Goal: Complete application form: Complete application form

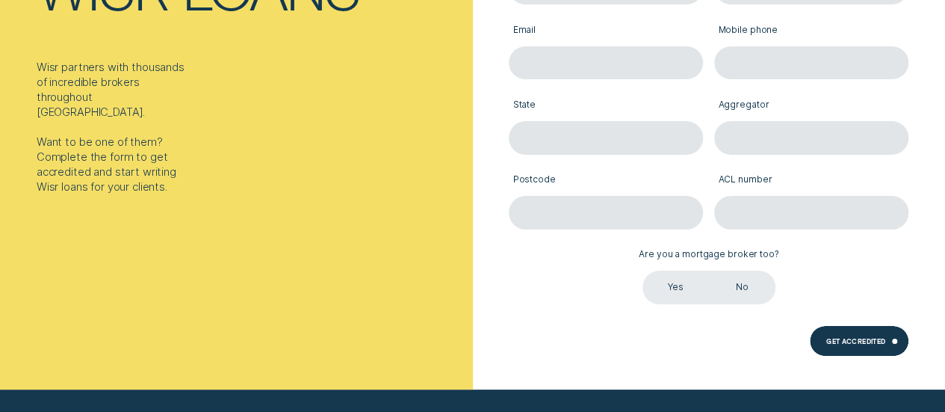
scroll to position [149, 0]
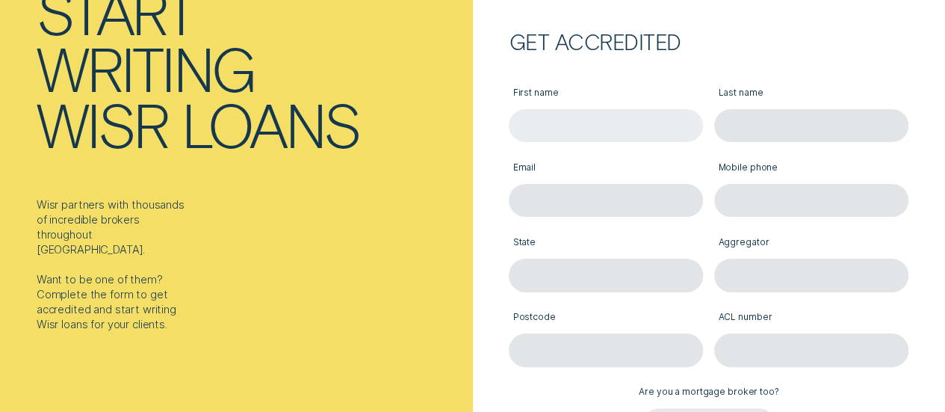
click at [538, 126] on input "First name" at bounding box center [606, 125] width 194 height 33
type input "[PERSON_NAME]"
type input "[PERSON_NAME][EMAIL_ADDRESS][PERSON_NAME][DOMAIN_NAME]"
type input "422993087"
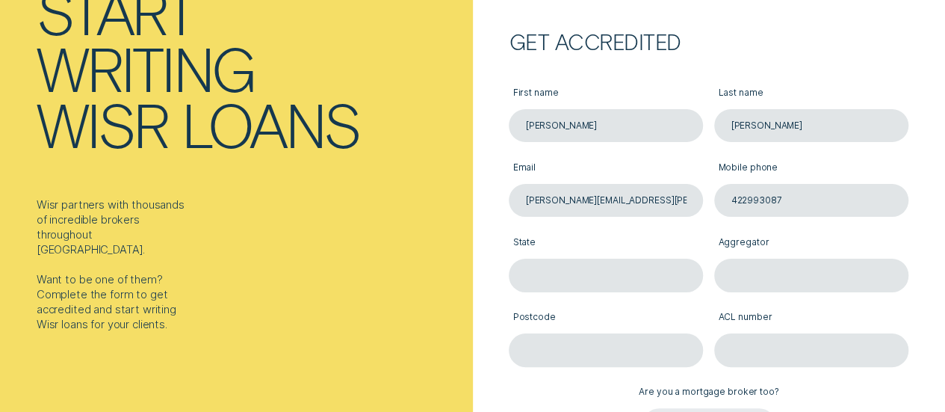
type input "Victoria"
type input "3199"
click at [630, 191] on input "[PERSON_NAME][EMAIL_ADDRESS][PERSON_NAME][DOMAIN_NAME]" at bounding box center [606, 200] width 194 height 33
click at [650, 193] on input "[PERSON_NAME][EMAIL_ADDRESS][PERSON_NAME][DOMAIN_NAME]" at bounding box center [606, 200] width 194 height 33
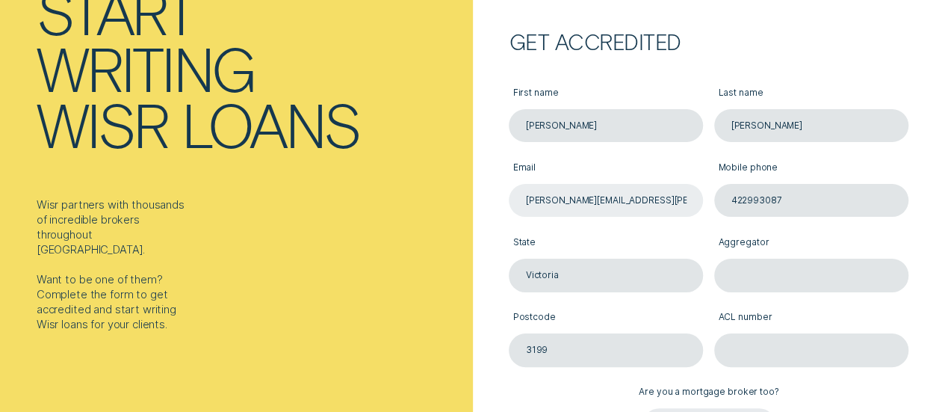
drag, startPoint x: 648, startPoint y: 194, endPoint x: 560, endPoint y: 210, distance: 89.6
click at [560, 210] on input "[PERSON_NAME][EMAIL_ADDRESS][PERSON_NAME][DOMAIN_NAME]" at bounding box center [606, 200] width 194 height 33
type input "[PERSON_NAME][EMAIL_ADDRESS][DOMAIN_NAME]"
click at [765, 269] on input "Aggregator" at bounding box center [811, 275] width 194 height 33
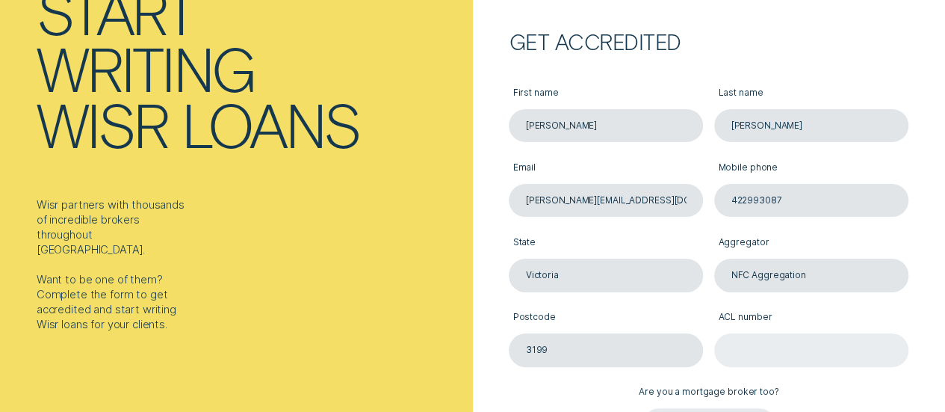
type input "NFC Aggregation"
click at [756, 345] on input "ACL number" at bounding box center [811, 349] width 194 height 33
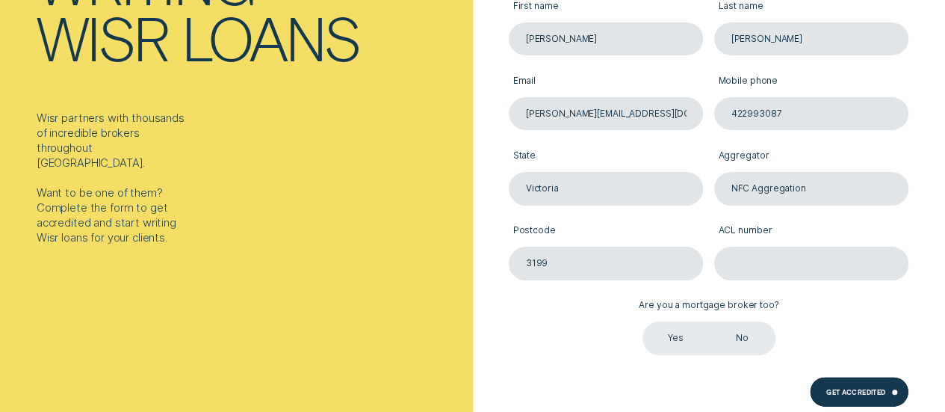
scroll to position [299, 0]
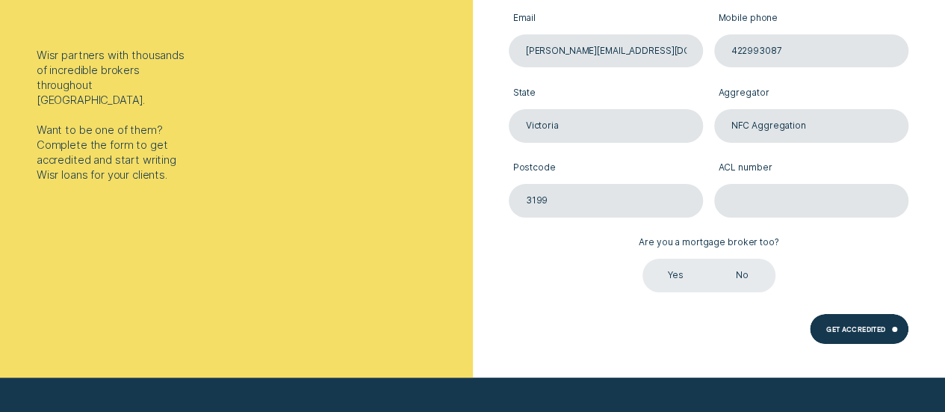
click at [731, 271] on label "No" at bounding box center [742, 275] width 67 height 33
click at [709, 259] on input "No" at bounding box center [709, 259] width 0 height 0
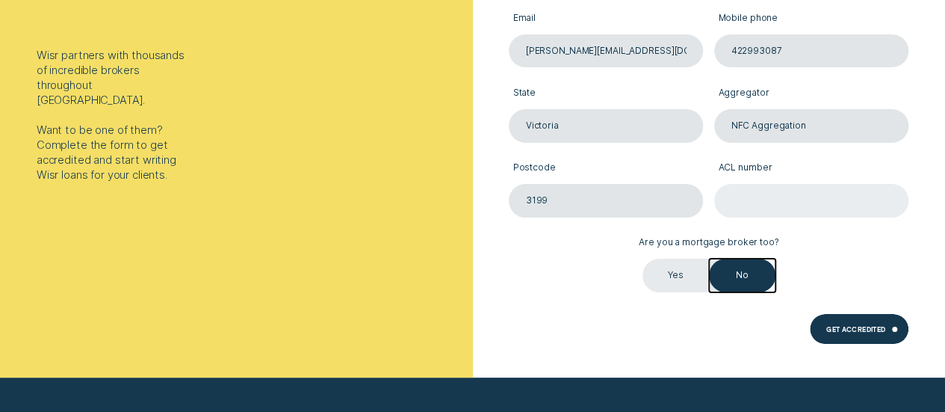
click at [791, 191] on input "ACL number" at bounding box center [811, 200] width 194 height 33
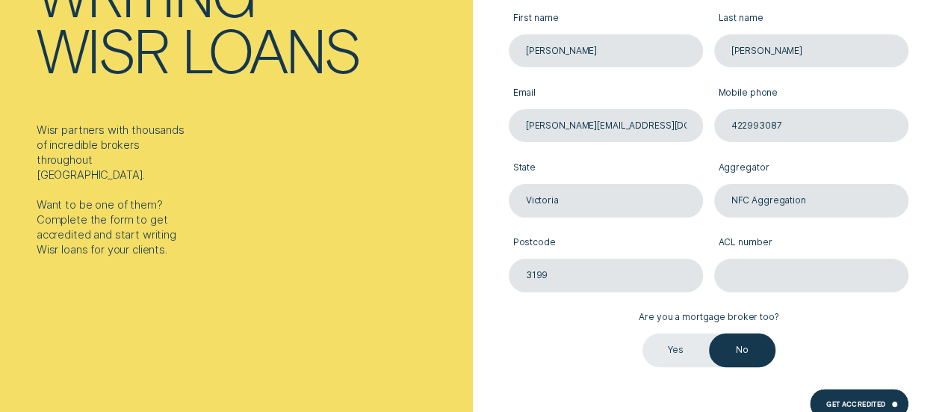
scroll to position [149, 0]
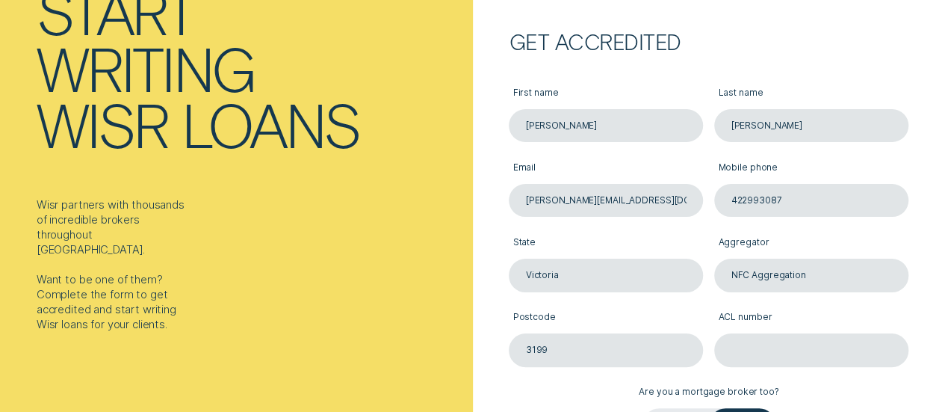
paste input "423002"
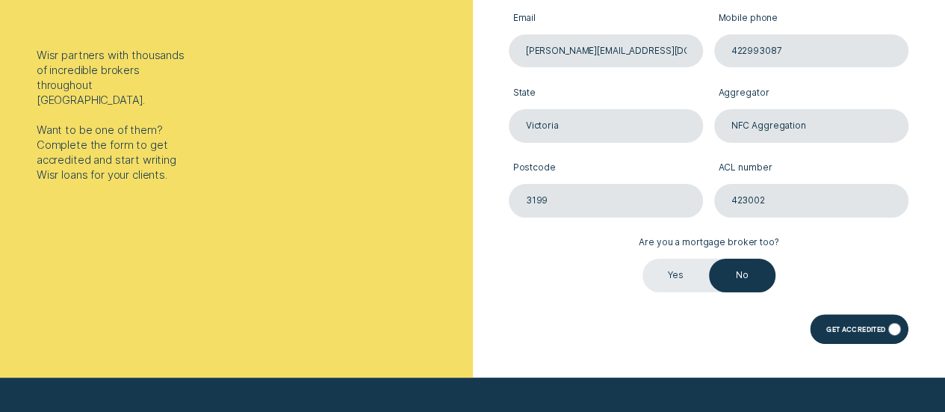
type input "423002"
click at [868, 320] on div "Get Accredited" at bounding box center [859, 329] width 99 height 30
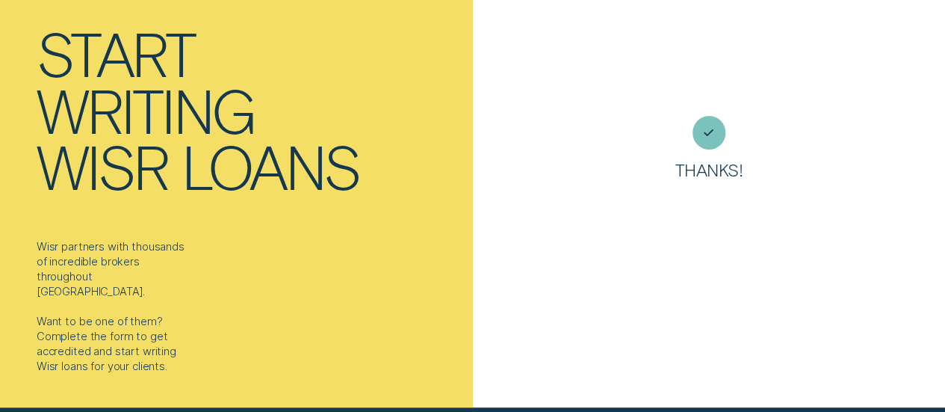
scroll to position [0, 0]
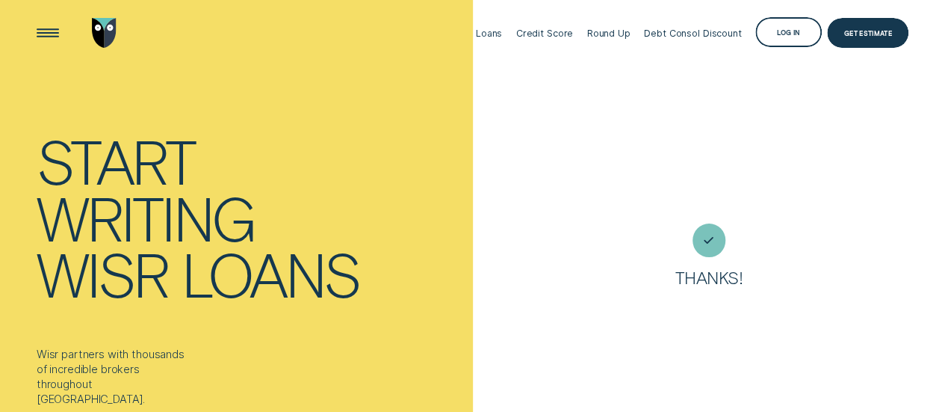
click at [732, 223] on div "Thanks!" at bounding box center [709, 256] width 473 height 67
click at [720, 232] on div at bounding box center [709, 239] width 33 height 33
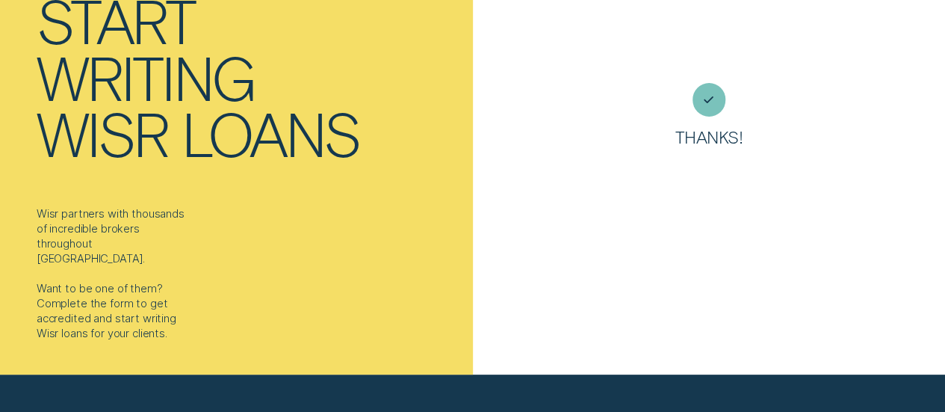
scroll to position [149, 0]
